Goal: Task Accomplishment & Management: Manage account settings

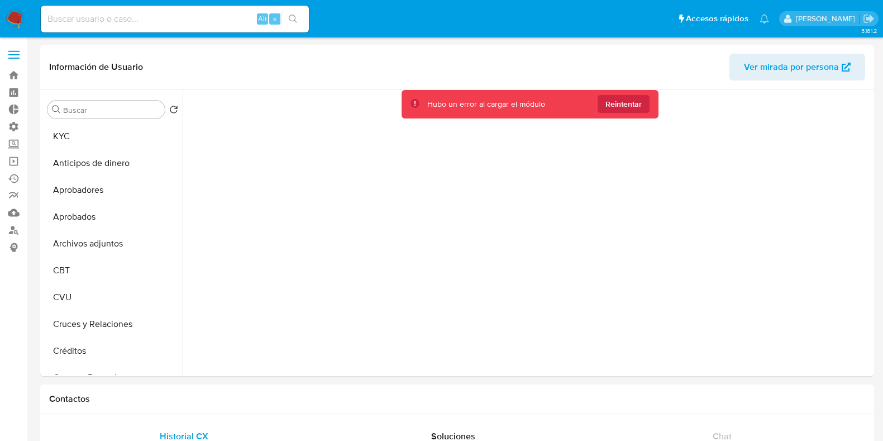
select select "10"
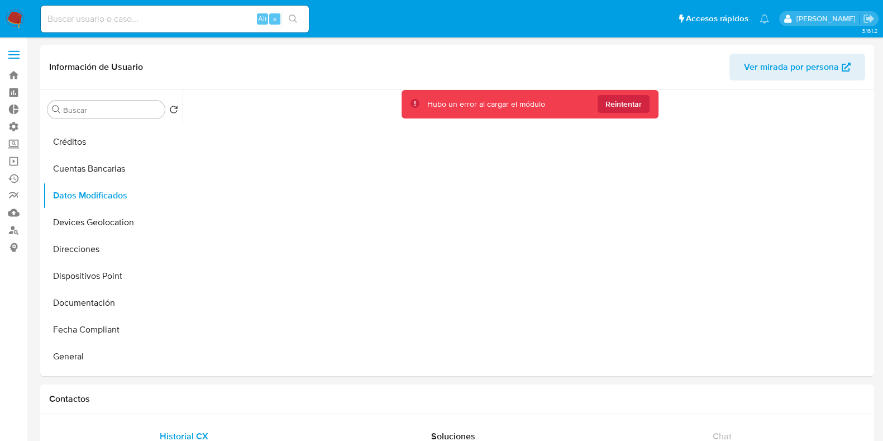
click at [793, 20] on icon at bounding box center [787, 18] width 9 height 9
click at [18, 13] on img at bounding box center [15, 18] width 19 height 19
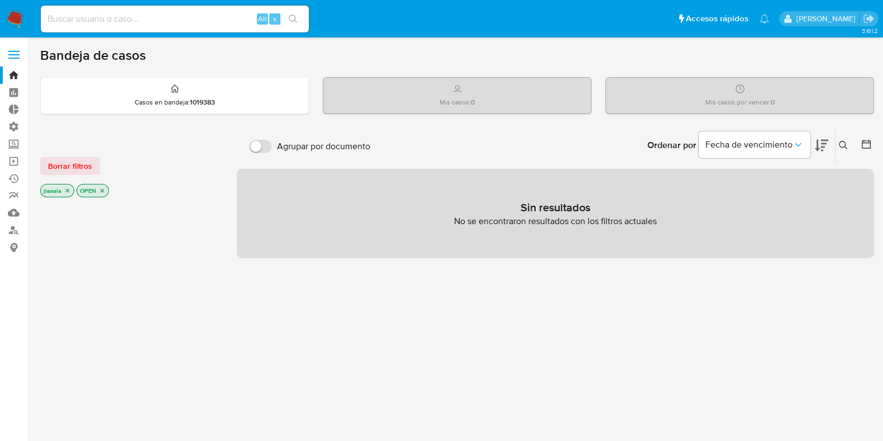
click at [832, 12] on div "[PERSON_NAME]" at bounding box center [828, 18] width 99 height 15
click at [791, 15] on icon at bounding box center [787, 19] width 7 height 8
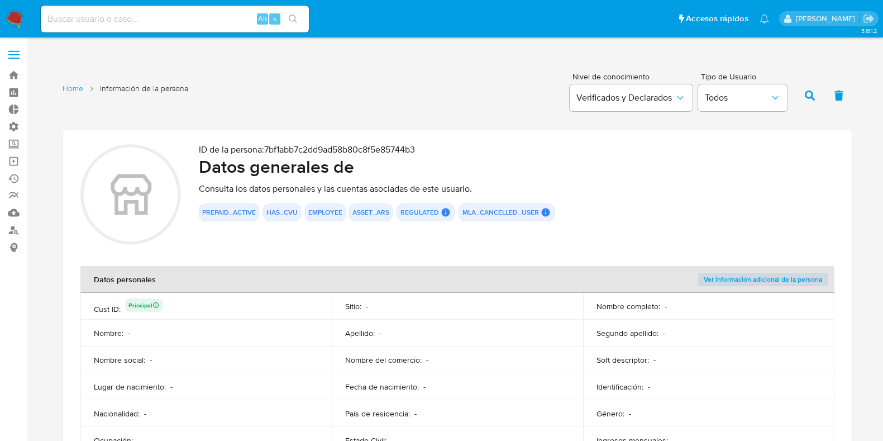
scroll to position [707, 0]
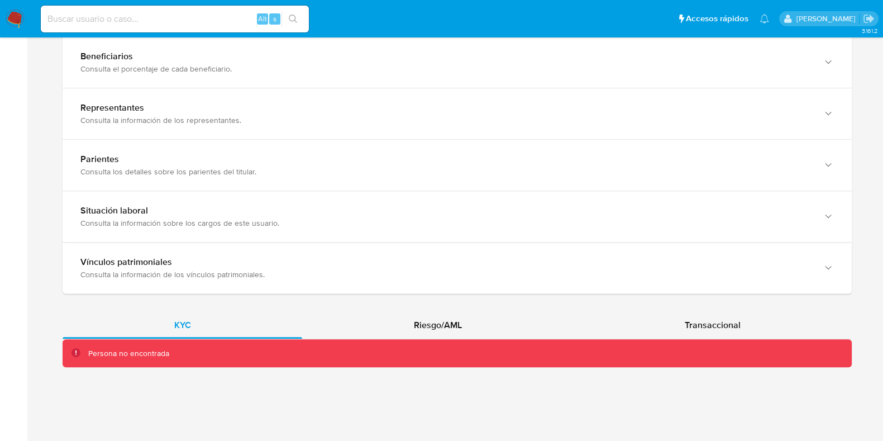
click at [12, 25] on img at bounding box center [15, 18] width 19 height 19
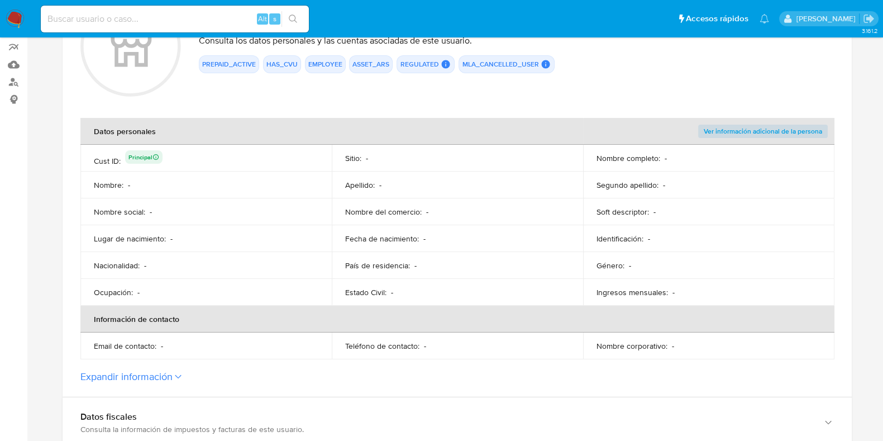
scroll to position [37, 0]
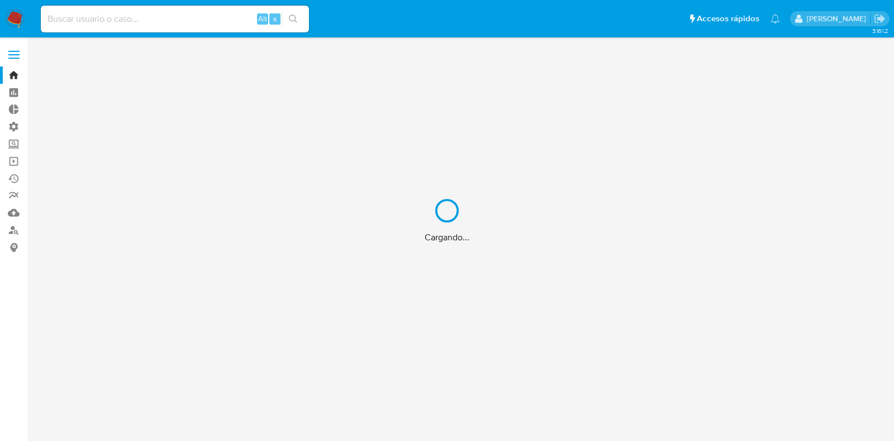
click at [8, 54] on div "Cargando..." at bounding box center [447, 220] width 894 height 441
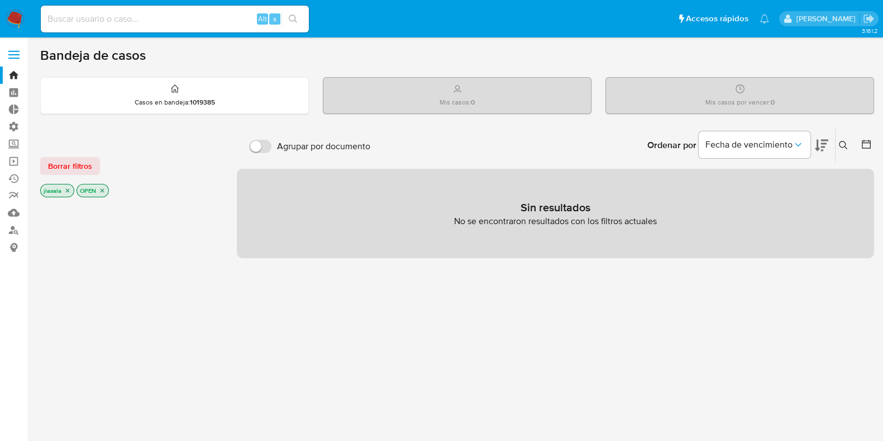
click at [12, 56] on label at bounding box center [14, 54] width 28 height 23
click at [0, 0] on input "checkbox" at bounding box center [0, 0] width 0 height 0
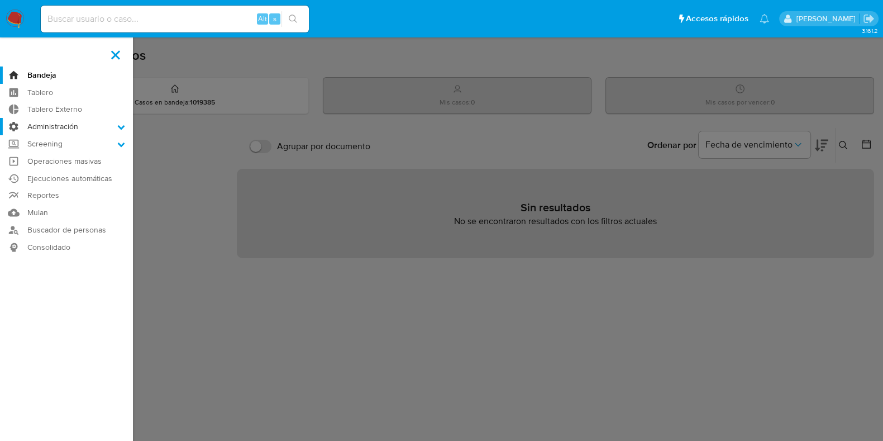
click at [116, 125] on label "Administración" at bounding box center [66, 126] width 133 height 17
click at [0, 0] on input "Administración" at bounding box center [0, 0] width 0 height 0
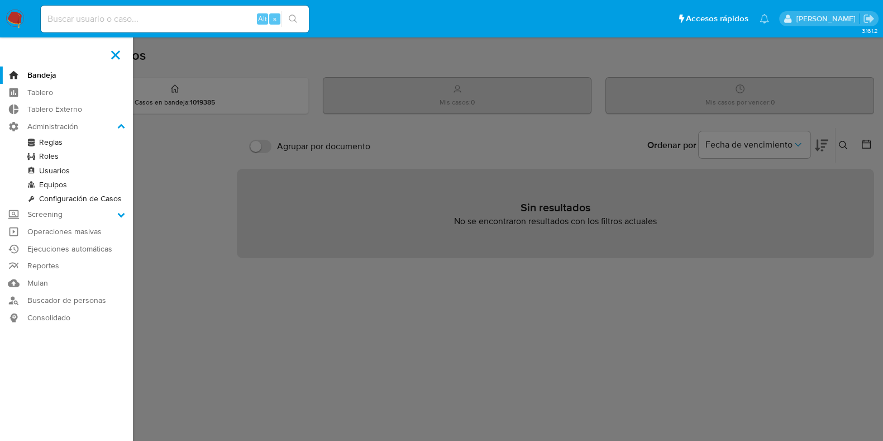
click at [55, 171] on link "Usuarios" at bounding box center [66, 171] width 133 height 14
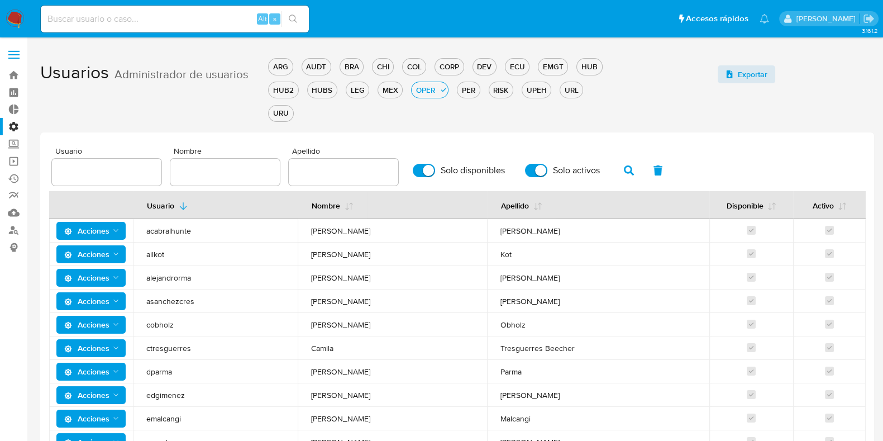
click at [108, 167] on input "text" at bounding box center [106, 172] width 109 height 15
type input "[PERSON_NAME]"
click at [624, 166] on icon "button" at bounding box center [629, 170] width 10 height 10
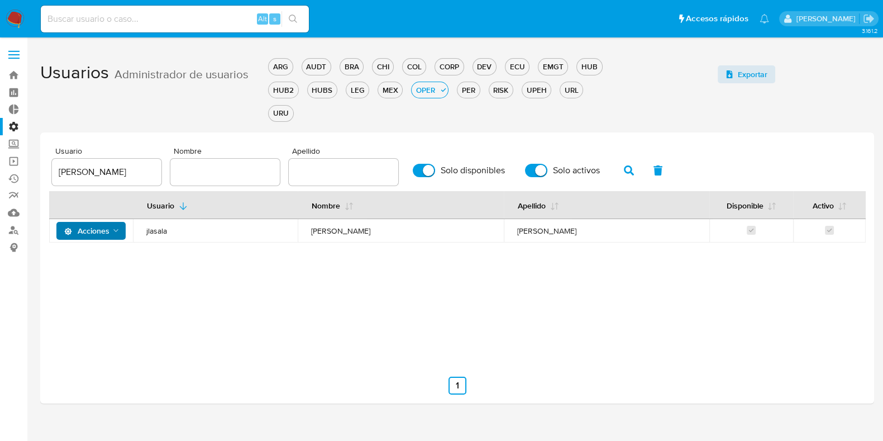
click at [114, 230] on icon "Acciones" at bounding box center [116, 230] width 9 height 9
click at [106, 261] on button "Detalle" at bounding box center [93, 258] width 101 height 27
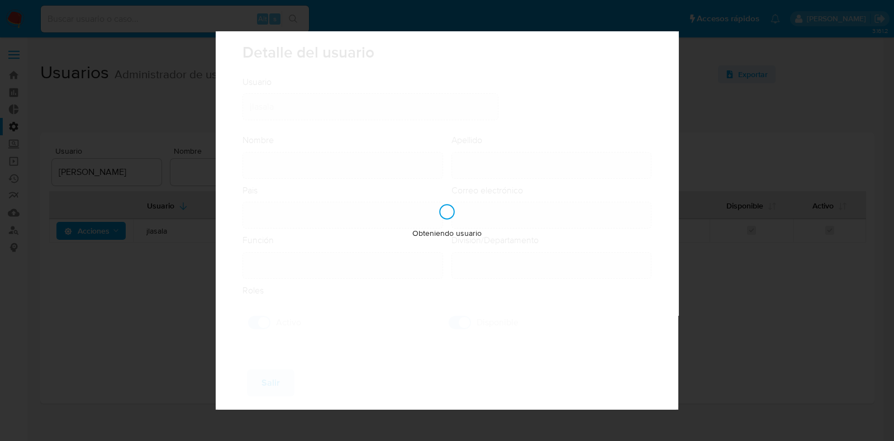
type input "[PERSON_NAME]"
type input "[GEOGRAPHIC_DATA]"
type input "[PERSON_NAME][EMAIL_ADDRESS][PERSON_NAME][DOMAIN_NAME]"
type input "Analista Senior (80001642)"
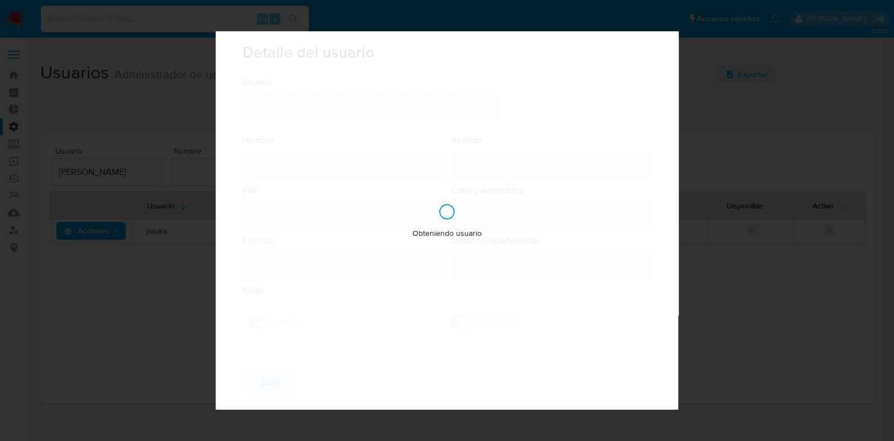
type input "Risk & Compliance Risk & Compliance Operations"
checkbox input "true"
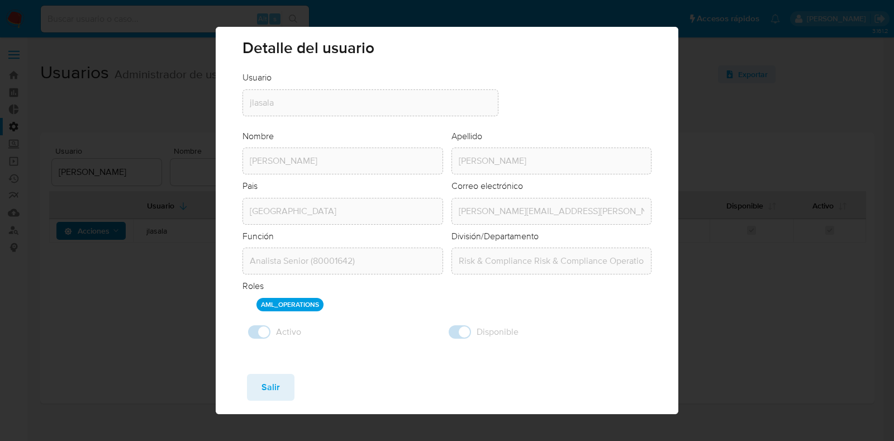
click at [731, 244] on div "Detalle del usuario Usuario Usuario jlasala Nombre Nombre Julian Apellido Apell…" at bounding box center [447, 220] width 894 height 441
drag, startPoint x: 720, startPoint y: 246, endPoint x: 720, endPoint y: 233, distance: 12.8
click at [720, 242] on div "Detalle del usuario Usuario Usuario jlasala Nombre Nombre Julian Apellido Apell…" at bounding box center [447, 220] width 894 height 441
click at [65, 116] on div "Detalle del usuario Usuario Usuario jlasala Nombre Nombre Julian Apellido Apell…" at bounding box center [447, 220] width 894 height 441
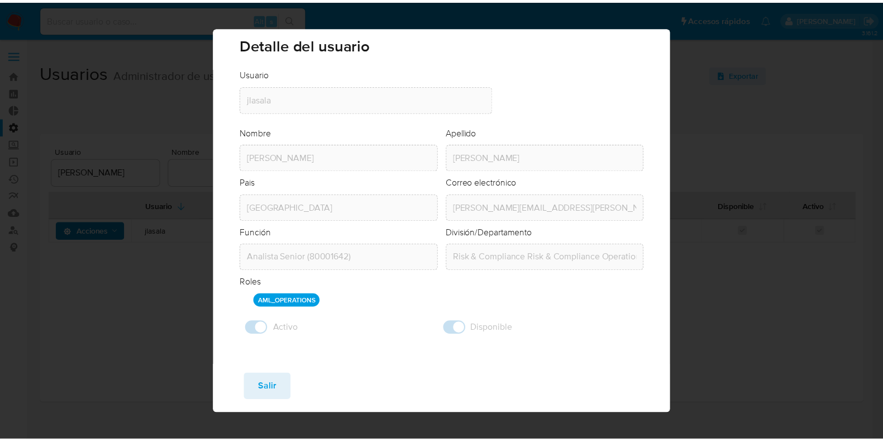
scroll to position [4, 0]
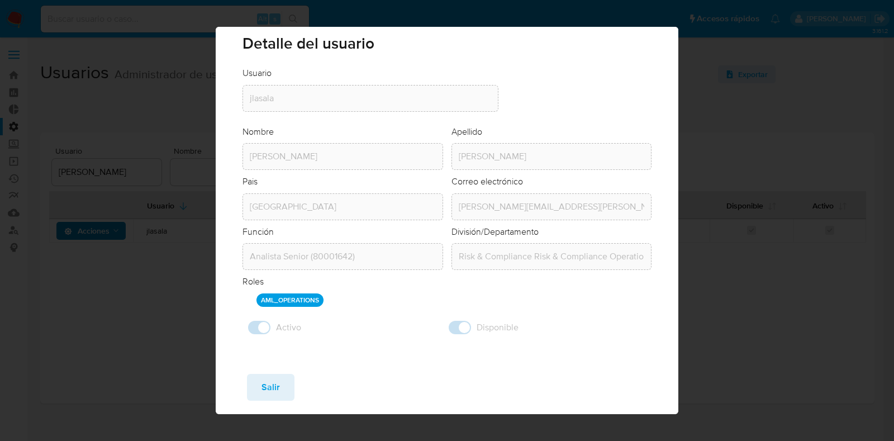
click at [273, 385] on span "Salir" at bounding box center [270, 387] width 18 height 25
checkbox input "false"
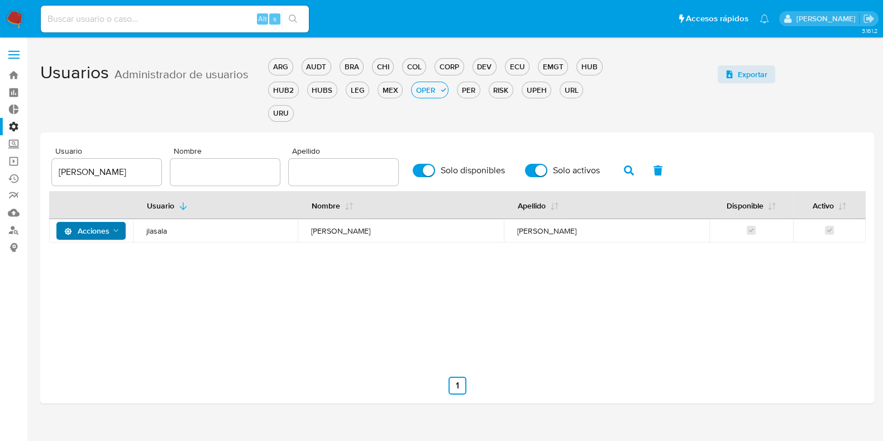
click at [11, 122] on label "Administración" at bounding box center [66, 126] width 133 height 17
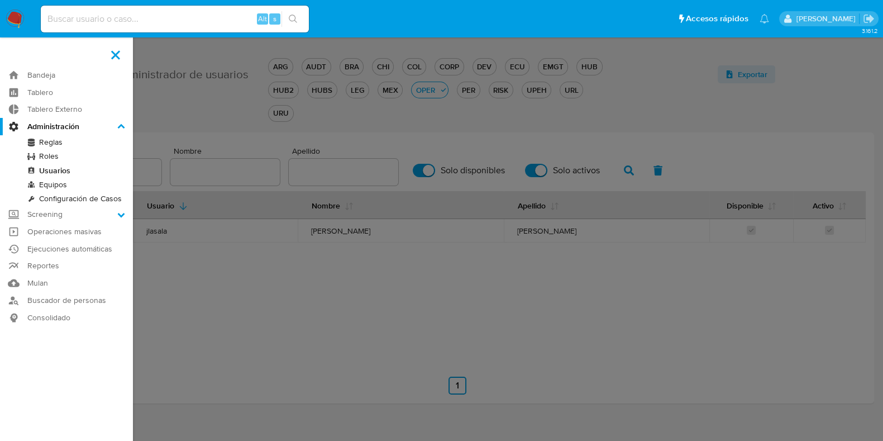
click at [0, 0] on input "Administración" at bounding box center [0, 0] width 0 height 0
click at [69, 185] on link "Equipos" at bounding box center [66, 185] width 133 height 14
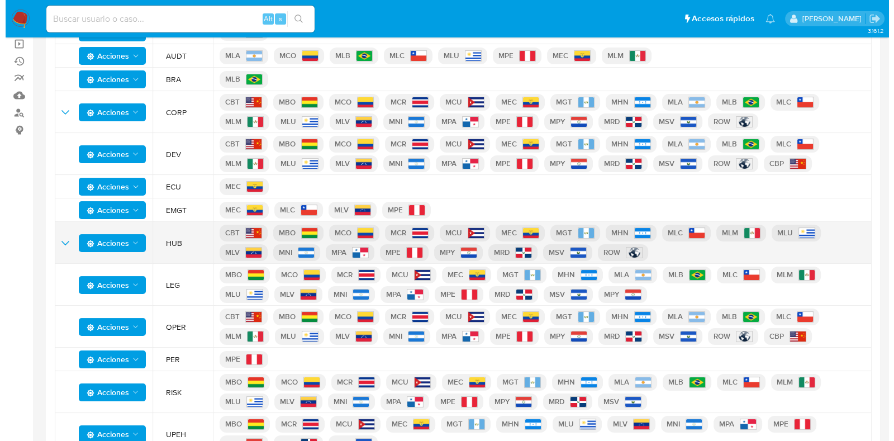
scroll to position [139, 0]
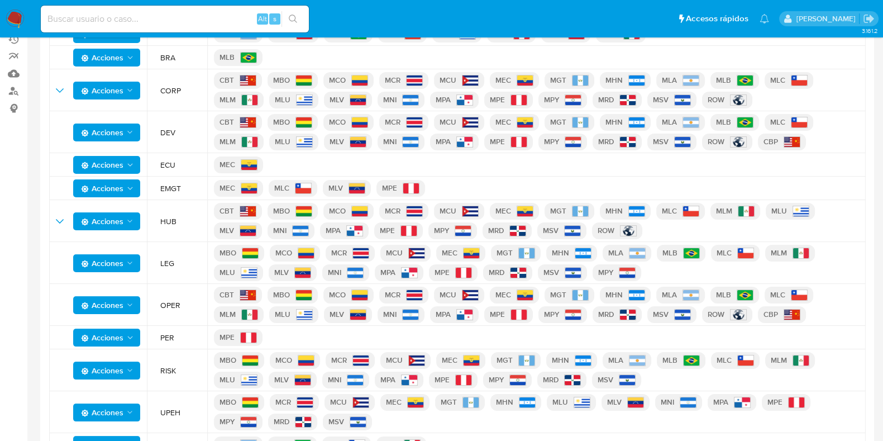
click at [156, 306] on td "OPER" at bounding box center [177, 305] width 60 height 42
click at [120, 302] on span "Acciones" at bounding box center [102, 305] width 42 height 18
click at [113, 333] on button "Ver detalle" at bounding box center [106, 332] width 101 height 27
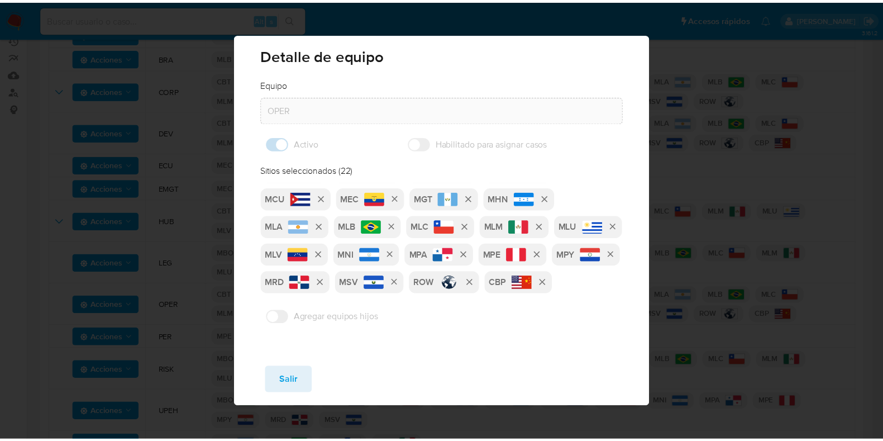
scroll to position [0, 0]
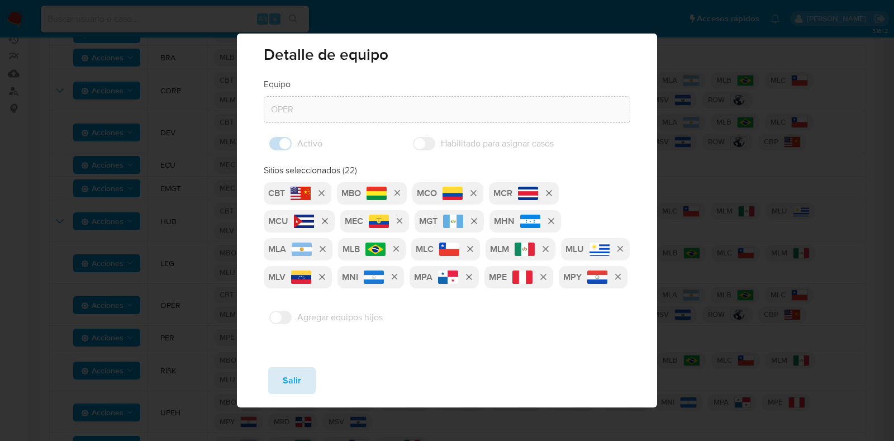
click at [295, 381] on span "Salir" at bounding box center [292, 380] width 18 height 25
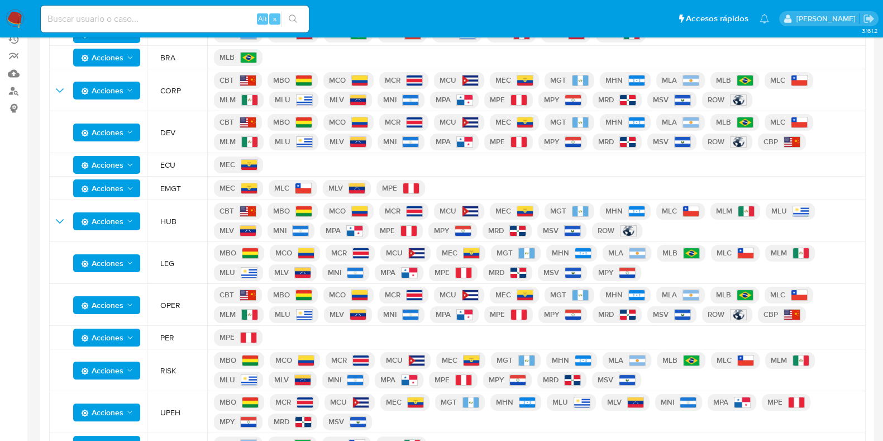
click at [128, 306] on icon "Acciones" at bounding box center [130, 304] width 9 height 9
click at [117, 362] on button "Ver registros" at bounding box center [106, 359] width 101 height 27
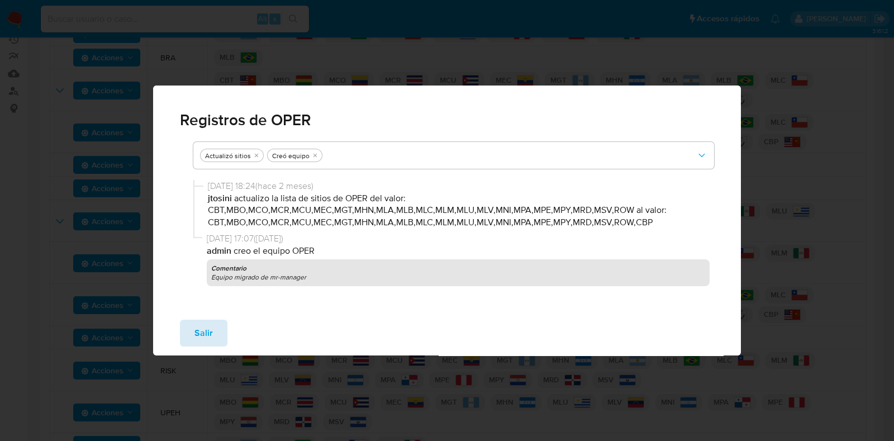
click at [198, 331] on span "Salir" at bounding box center [203, 333] width 18 height 25
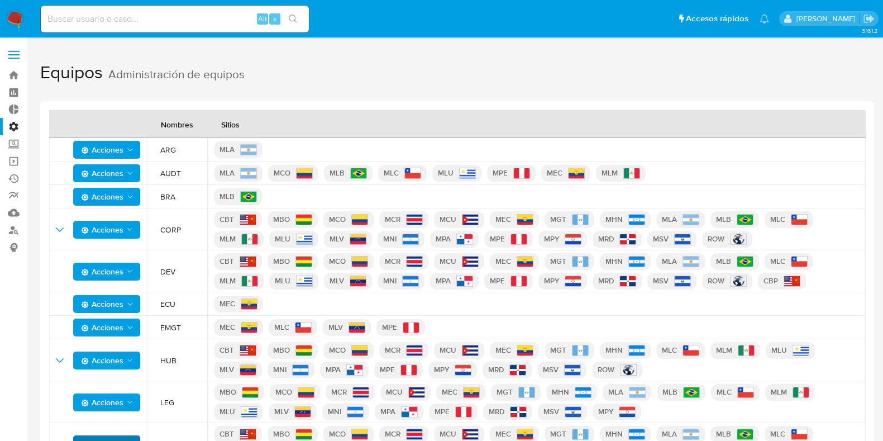
click at [8, 129] on label "Administración" at bounding box center [66, 126] width 133 height 17
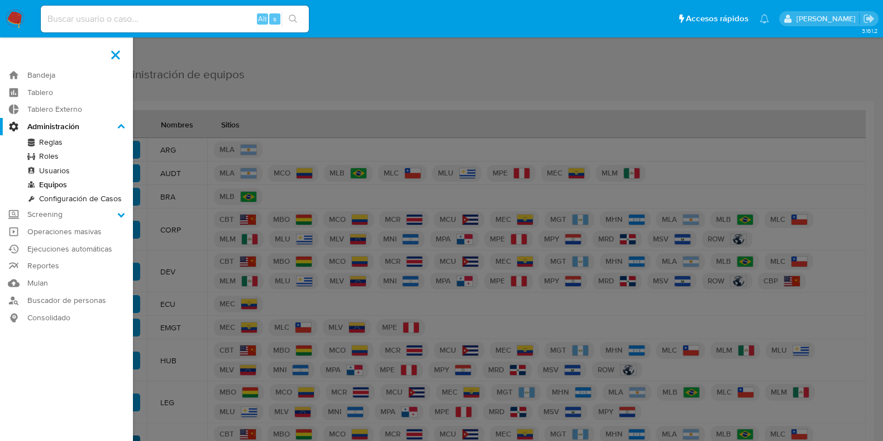
click at [0, 0] on input "Administración" at bounding box center [0, 0] width 0 height 0
click at [61, 169] on link "Usuarios" at bounding box center [66, 171] width 133 height 14
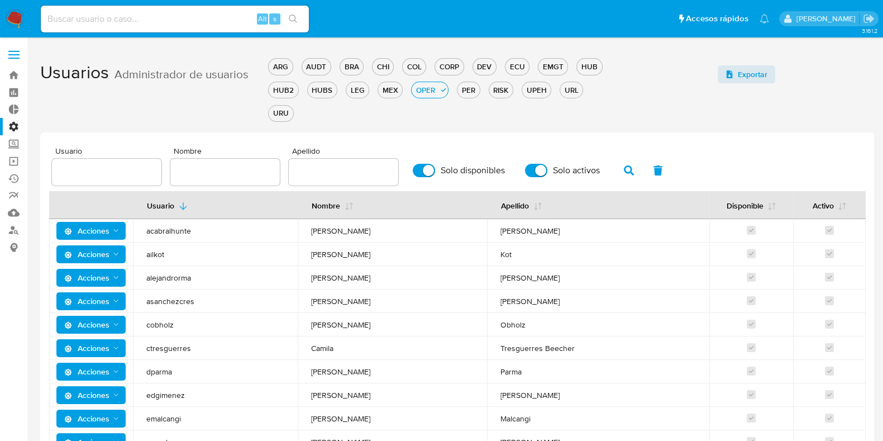
click at [114, 173] on input "text" at bounding box center [106, 172] width 109 height 15
click at [107, 168] on input "text" at bounding box center [106, 172] width 109 height 15
type input "[PERSON_NAME]"
click at [625, 166] on icon "button" at bounding box center [629, 170] width 10 height 10
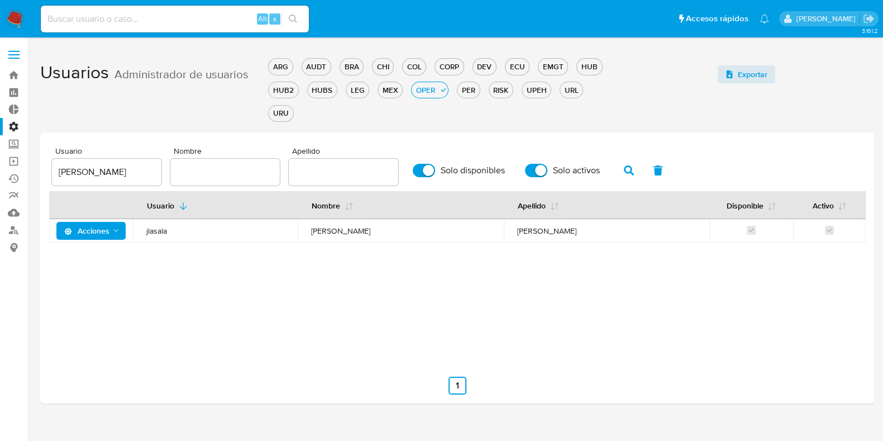
click at [154, 232] on span "jlasala" at bounding box center [215, 231] width 138 height 10
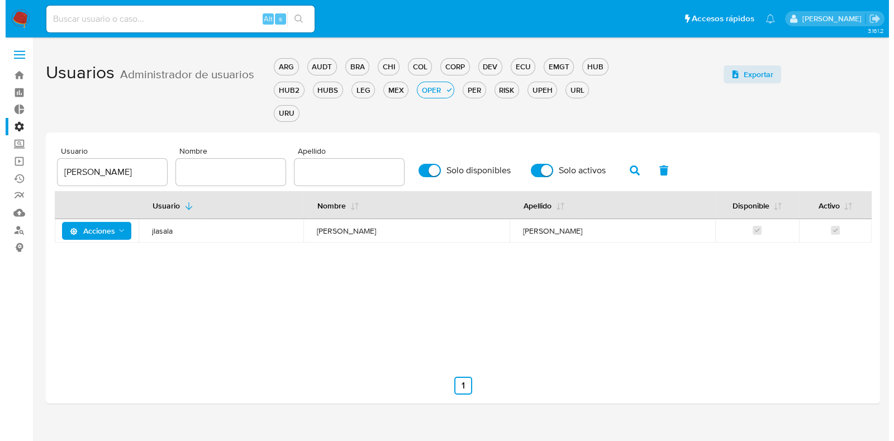
scroll to position [7, 0]
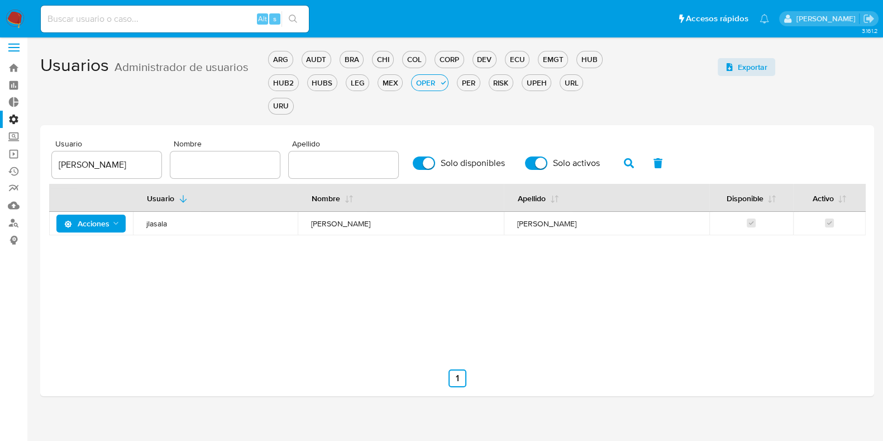
click at [106, 222] on span "Acciones" at bounding box center [86, 223] width 45 height 18
click at [94, 275] on button "Permisos" at bounding box center [93, 278] width 101 height 27
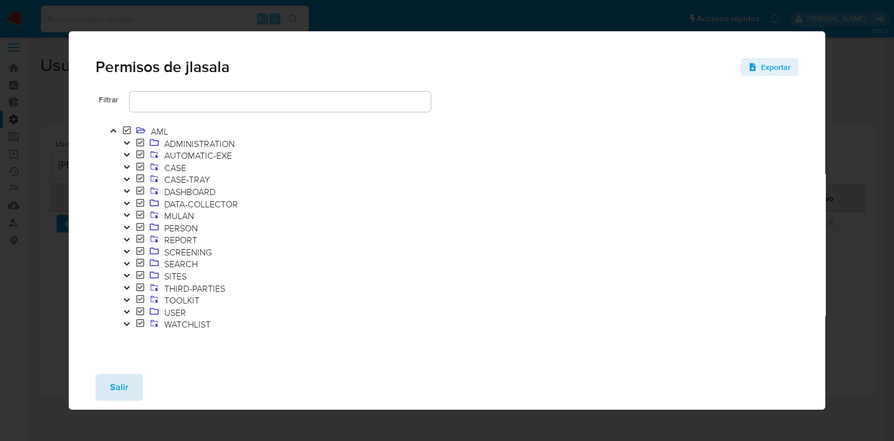
click at [106, 389] on button "Salir" at bounding box center [119, 387] width 47 height 27
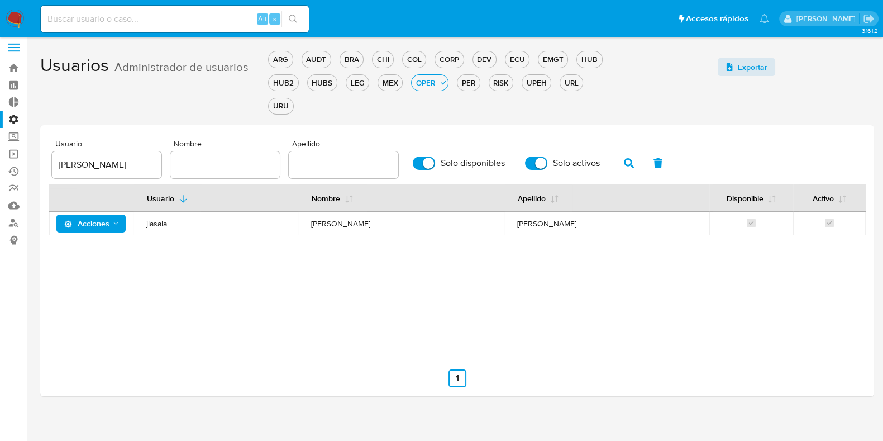
click at [87, 216] on span "Acciones" at bounding box center [86, 223] width 45 height 18
click at [122, 306] on button "Ver registros" at bounding box center [93, 305] width 101 height 27
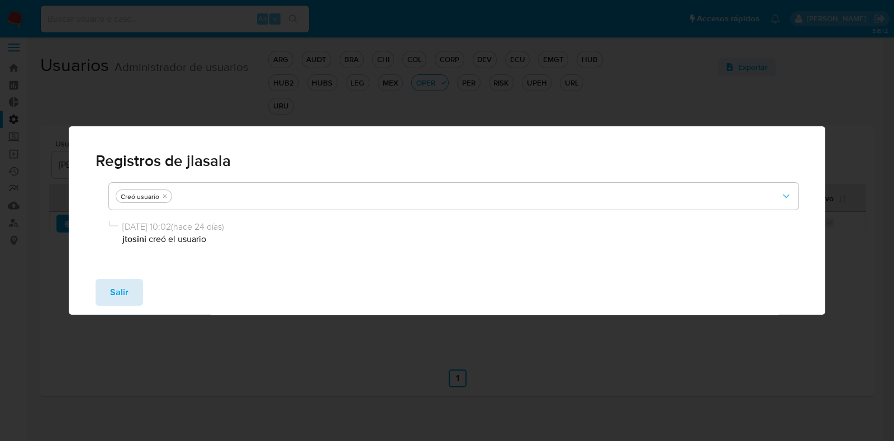
click at [126, 292] on span "Salir" at bounding box center [119, 292] width 18 height 25
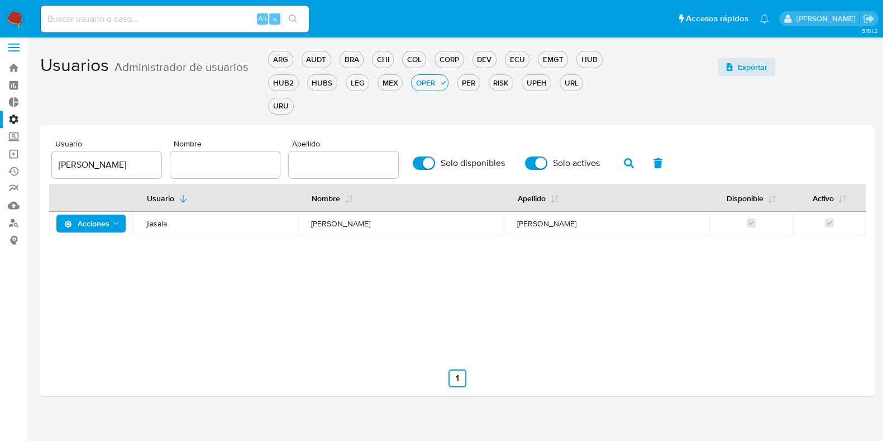
click at [93, 223] on span "Acciones" at bounding box center [86, 223] width 45 height 18
click at [102, 251] on button "Detalle" at bounding box center [93, 251] width 101 height 27
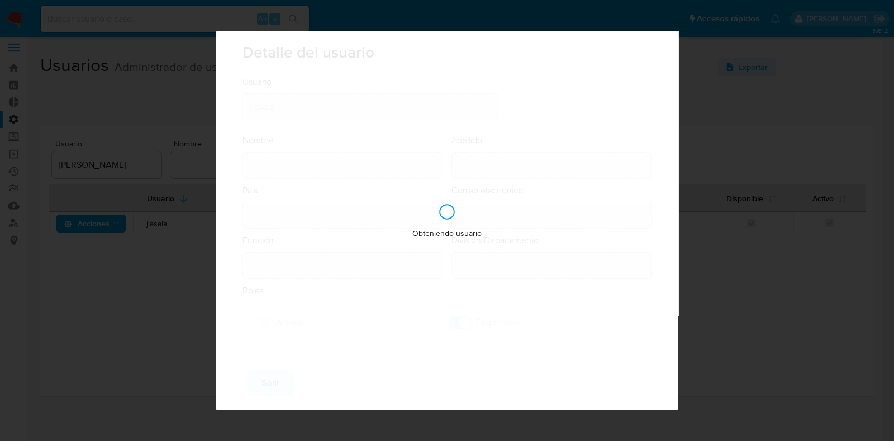
type input "[PERSON_NAME]"
type input "[GEOGRAPHIC_DATA]"
type input "[PERSON_NAME][EMAIL_ADDRESS][PERSON_NAME][DOMAIN_NAME]"
type input "Analista Senior (80001642)"
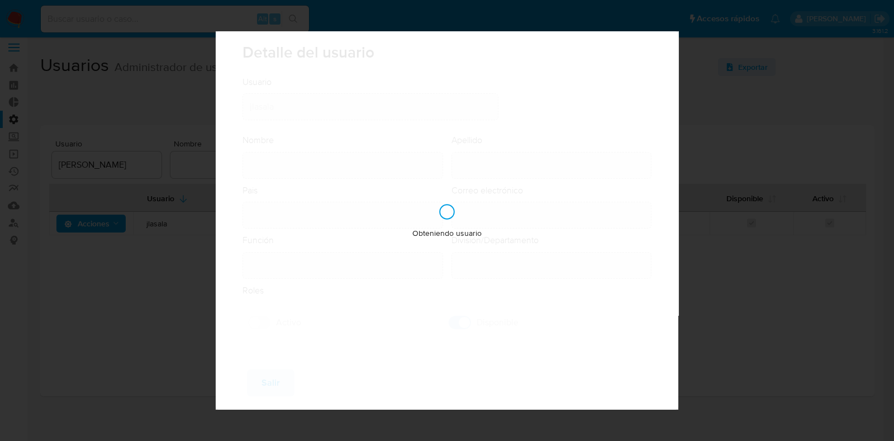
type input "Risk & Compliance Risk & Compliance Operations"
checkbox input "true"
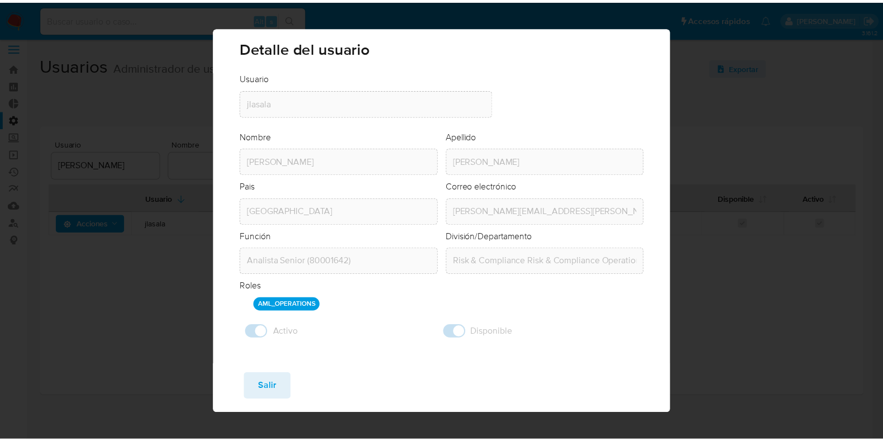
scroll to position [0, 0]
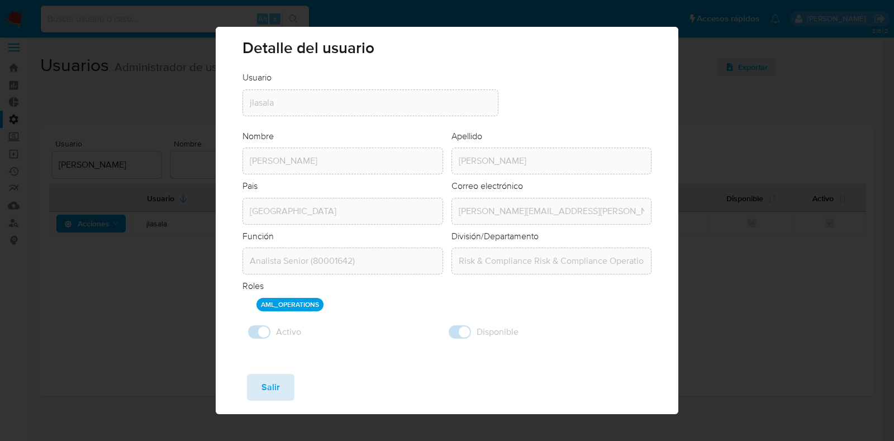
click at [267, 390] on span "Salir" at bounding box center [270, 387] width 18 height 25
checkbox input "false"
